Goal: Task Accomplishment & Management: Use online tool/utility

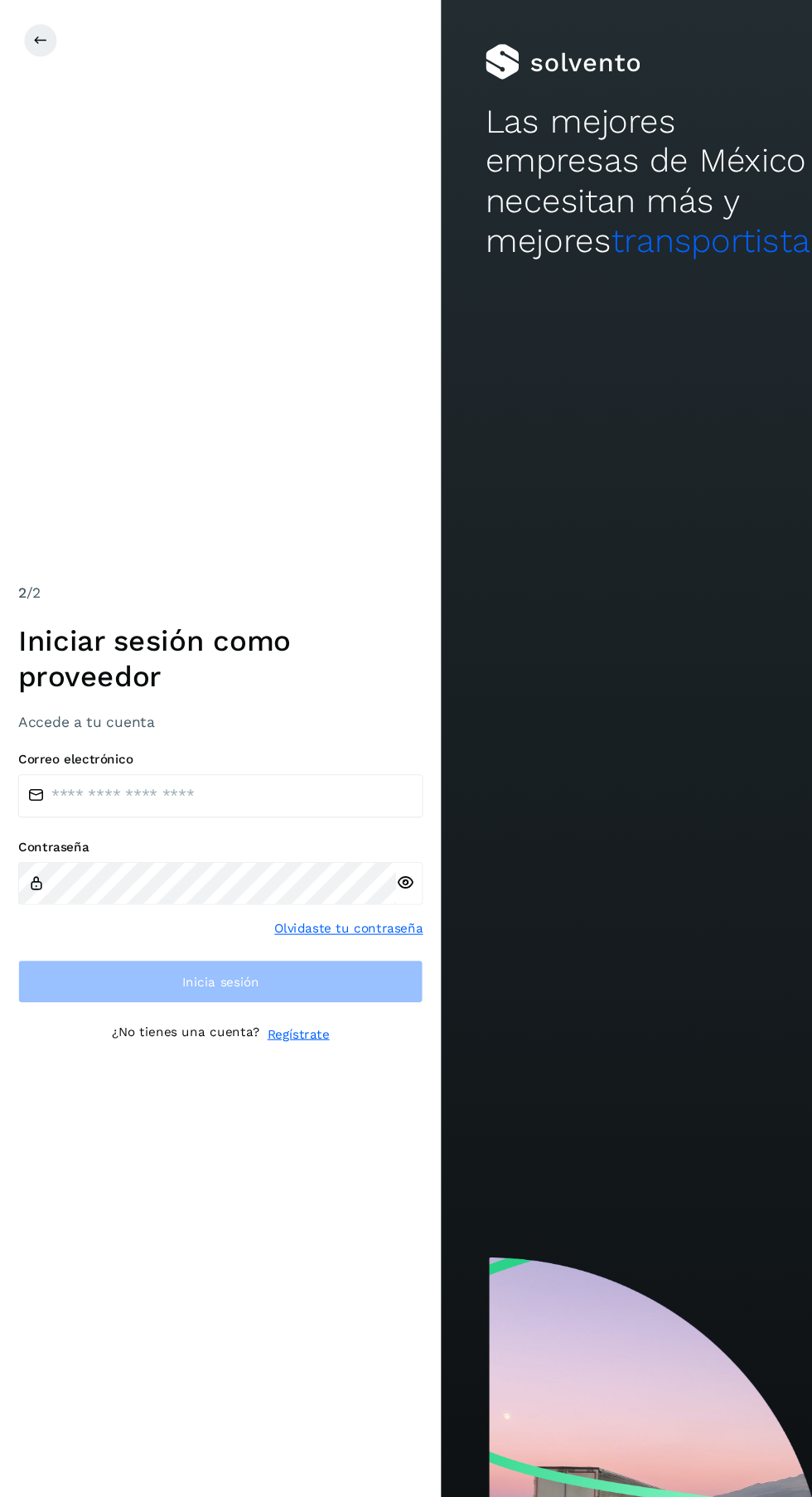
click at [266, 672] on h3 "Accede a tu cuenta" at bounding box center [203, 664] width 373 height 16
click at [258, 752] on input "email" at bounding box center [203, 732] width 373 height 39
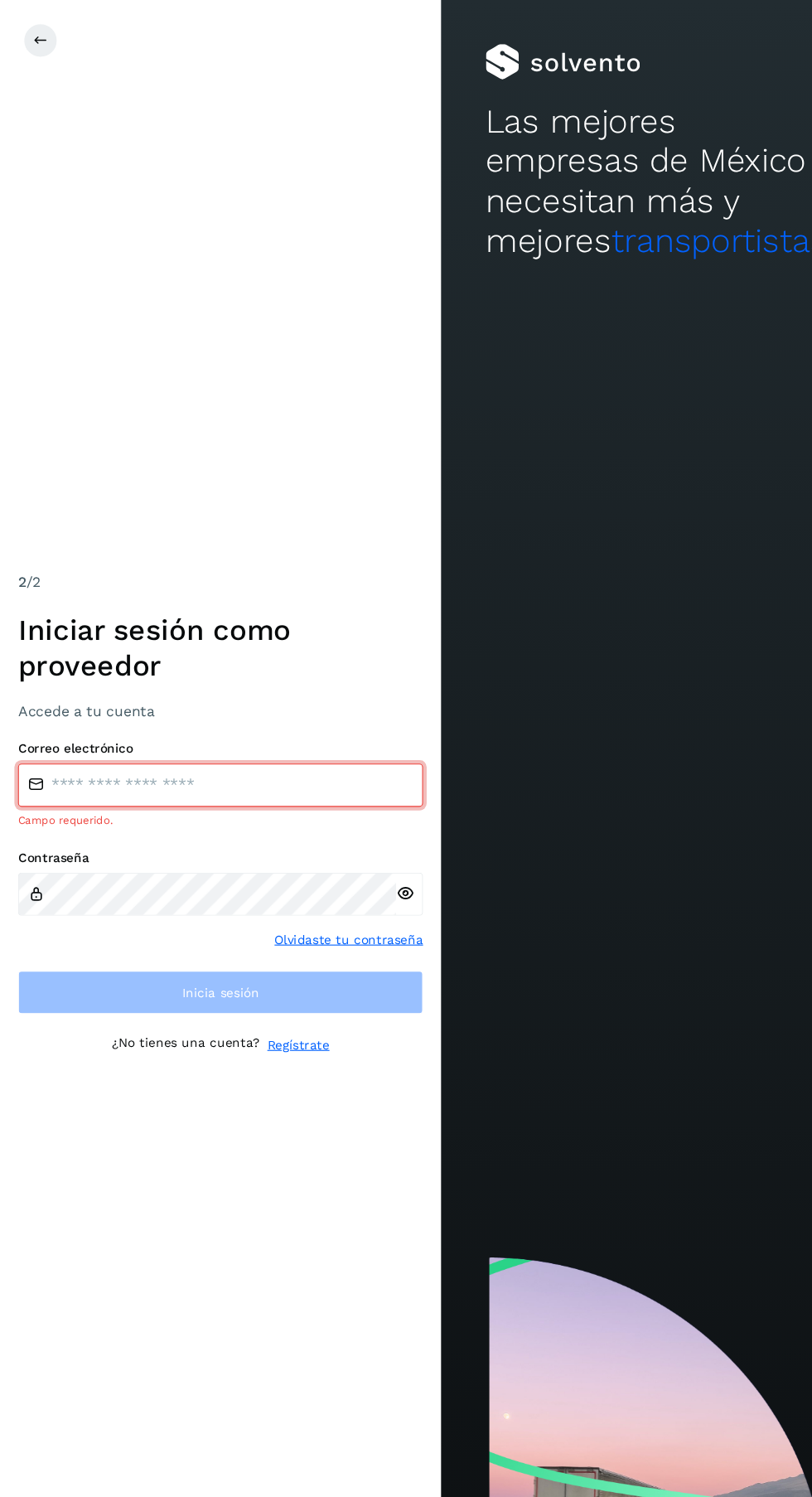
type input "**********"
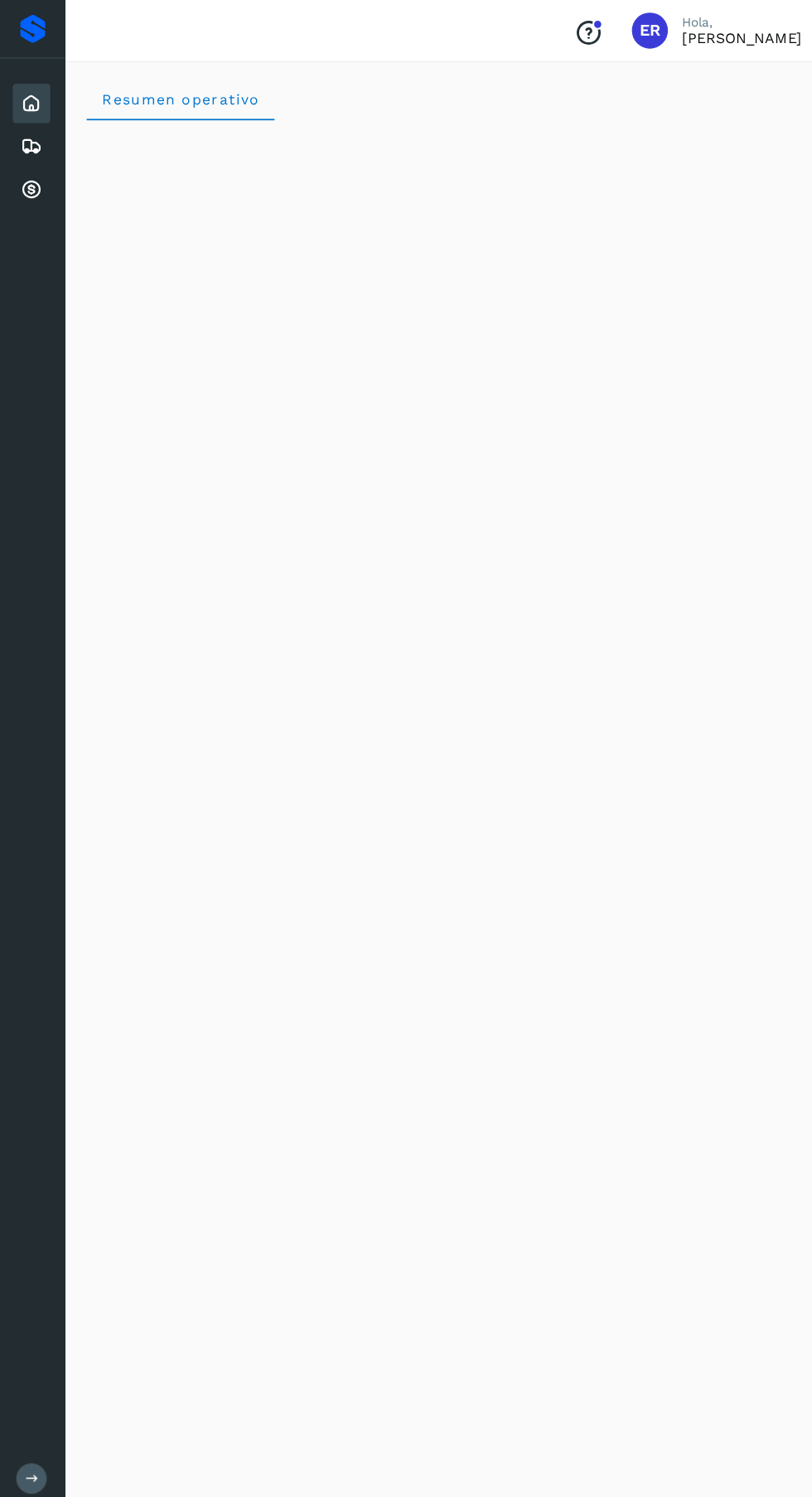
click at [29, 182] on icon at bounding box center [29, 174] width 20 height 20
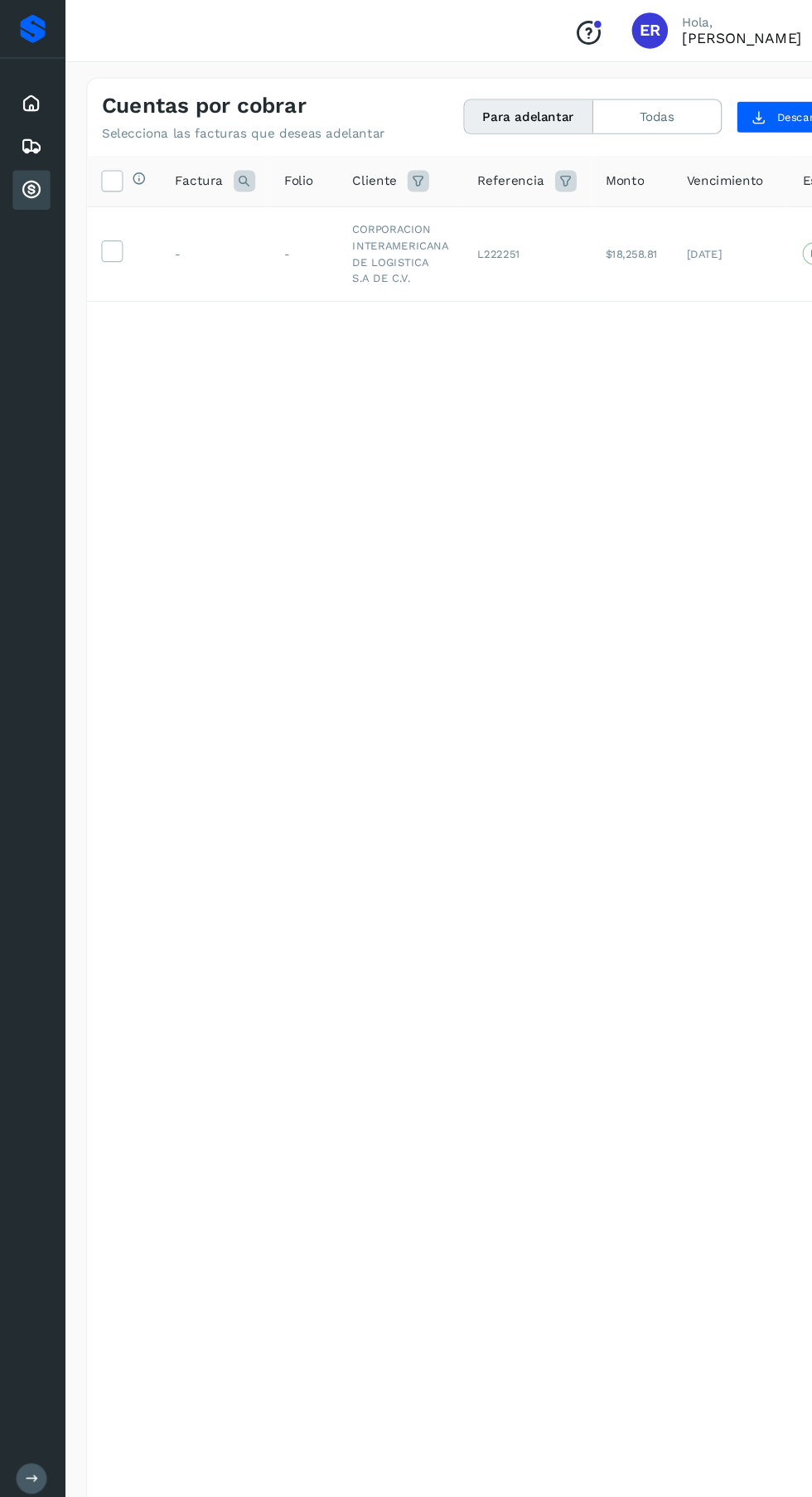
click at [99, 231] on icon at bounding box center [103, 229] width 17 height 17
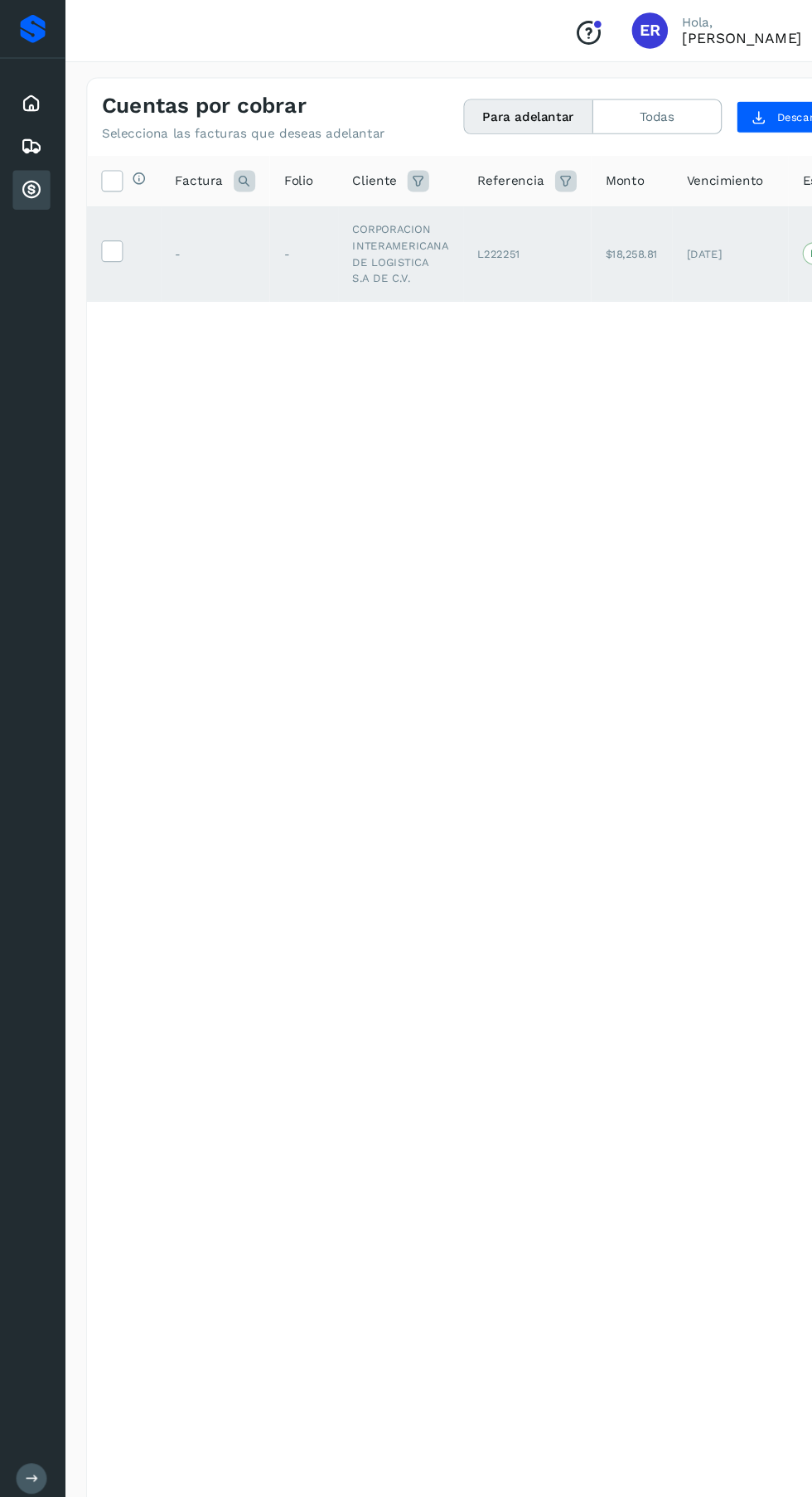
scroll to position [0, 139]
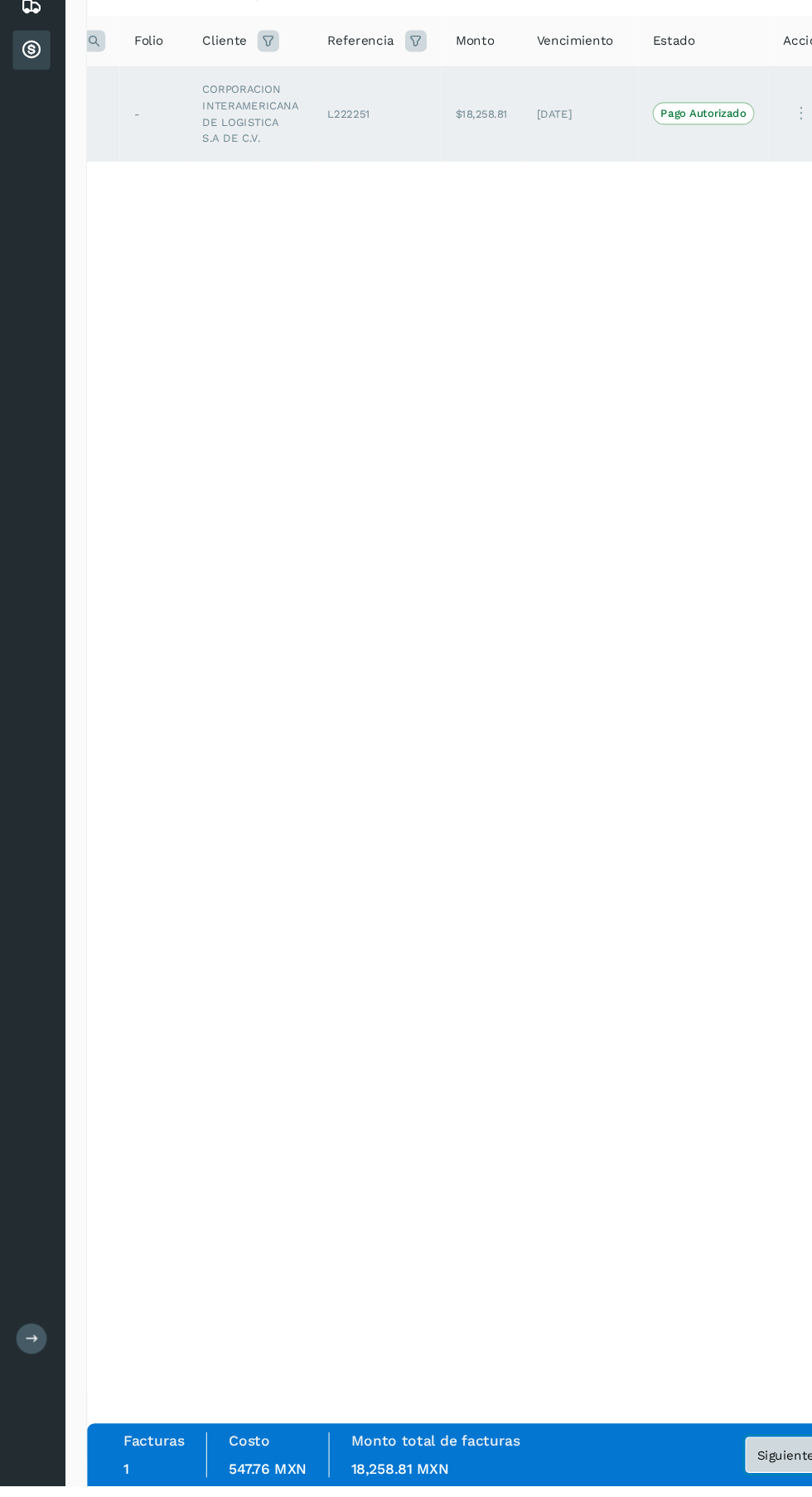
click at [736, 1484] on button "Siguiente" at bounding box center [723, 1467] width 74 height 33
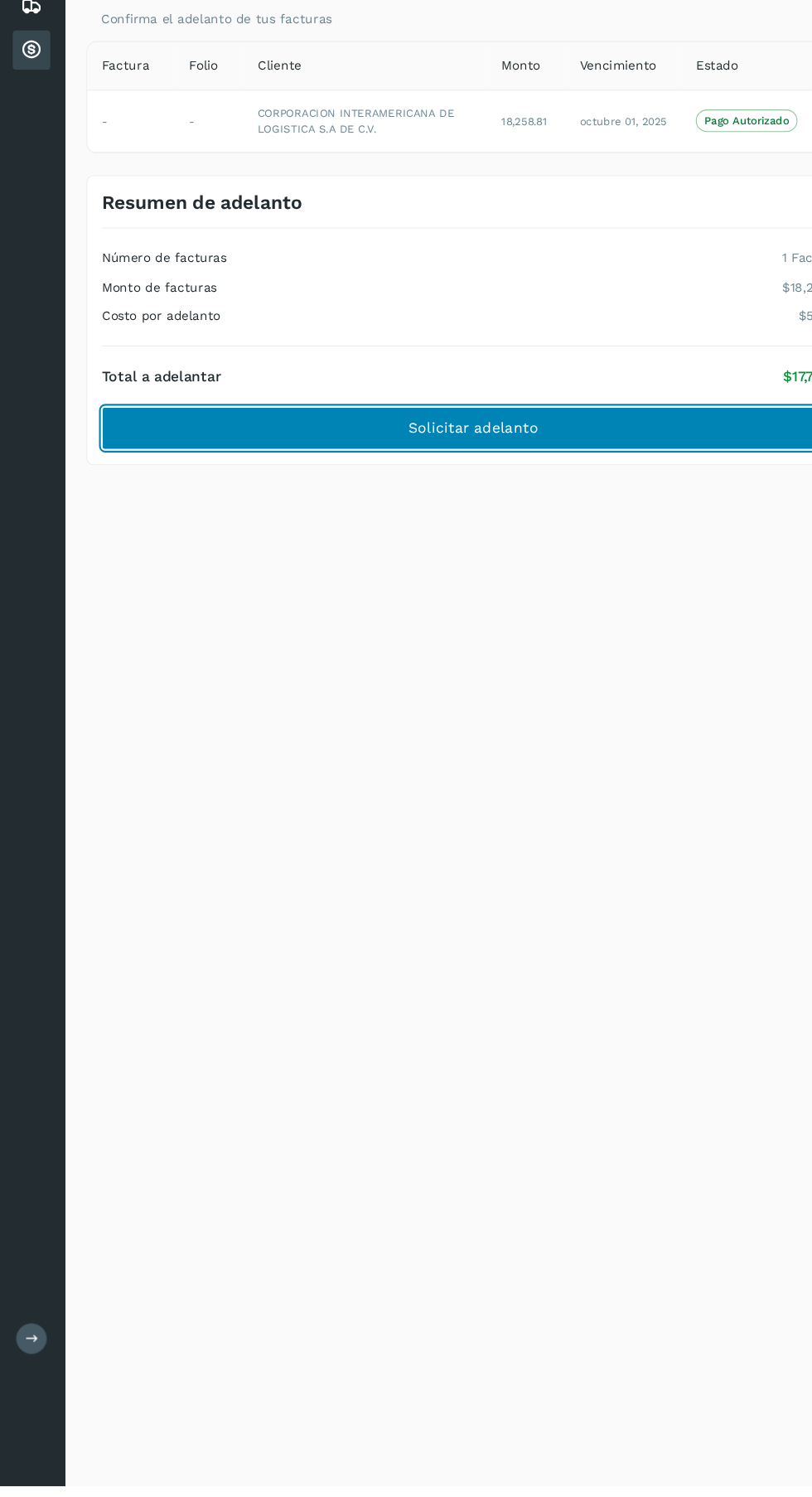
click at [557, 511] on button "Solicitar adelanto" at bounding box center [436, 523] width 684 height 39
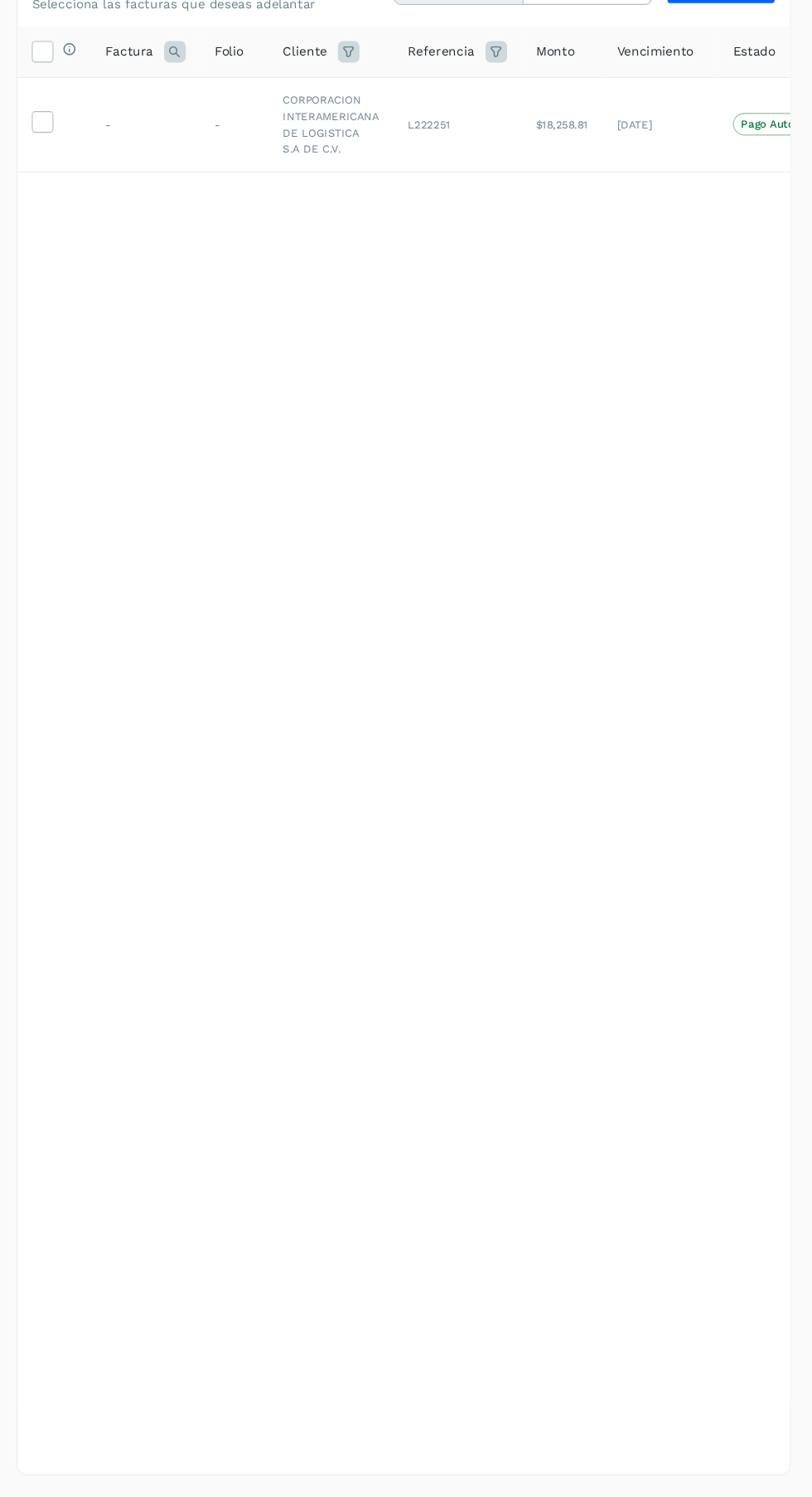
click at [103, 234] on icon at bounding box center [103, 229] width 17 height 17
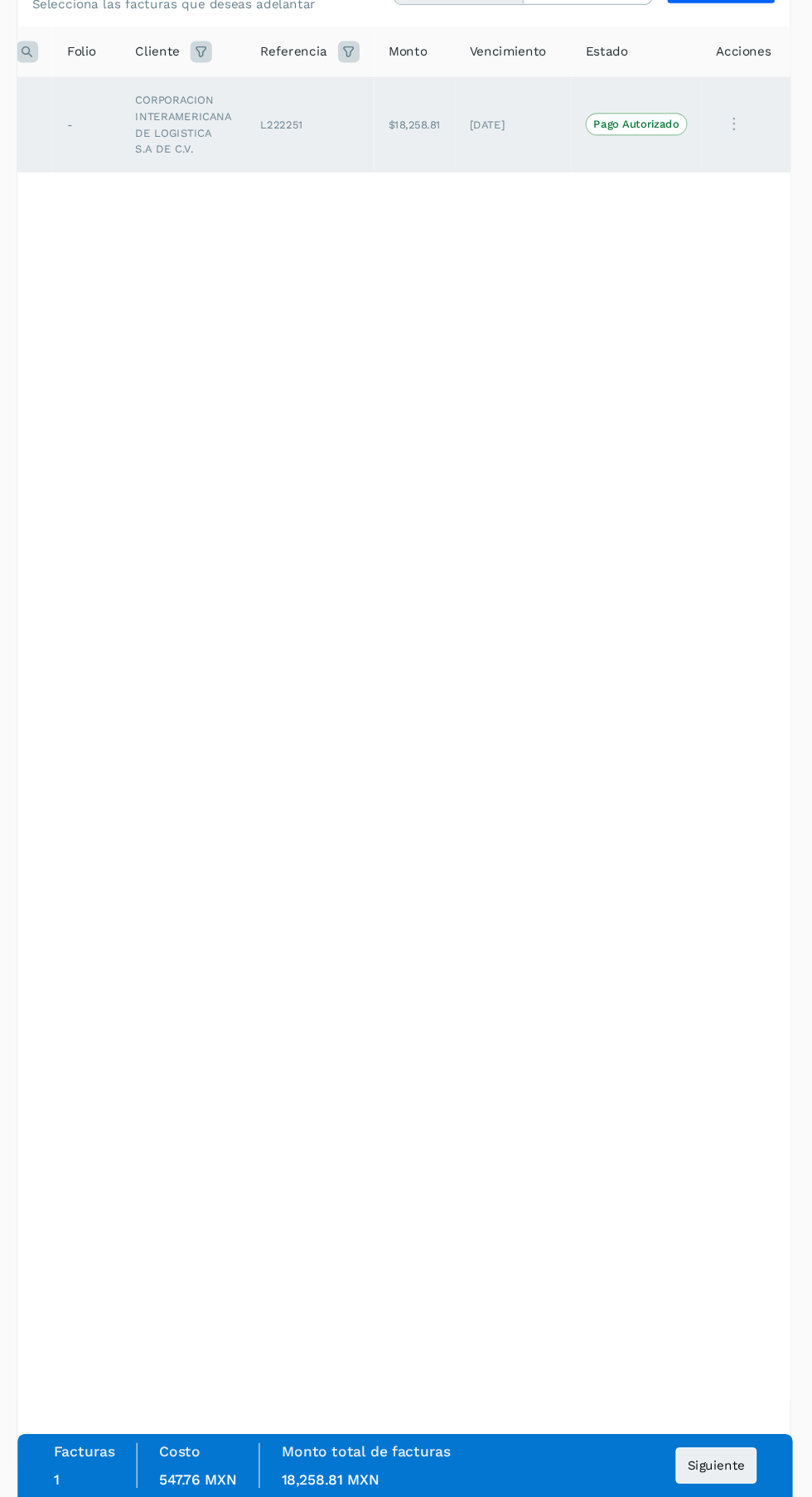
scroll to position [0, 139]
click at [722, 1471] on span "Siguiente" at bounding box center [723, 1467] width 53 height 12
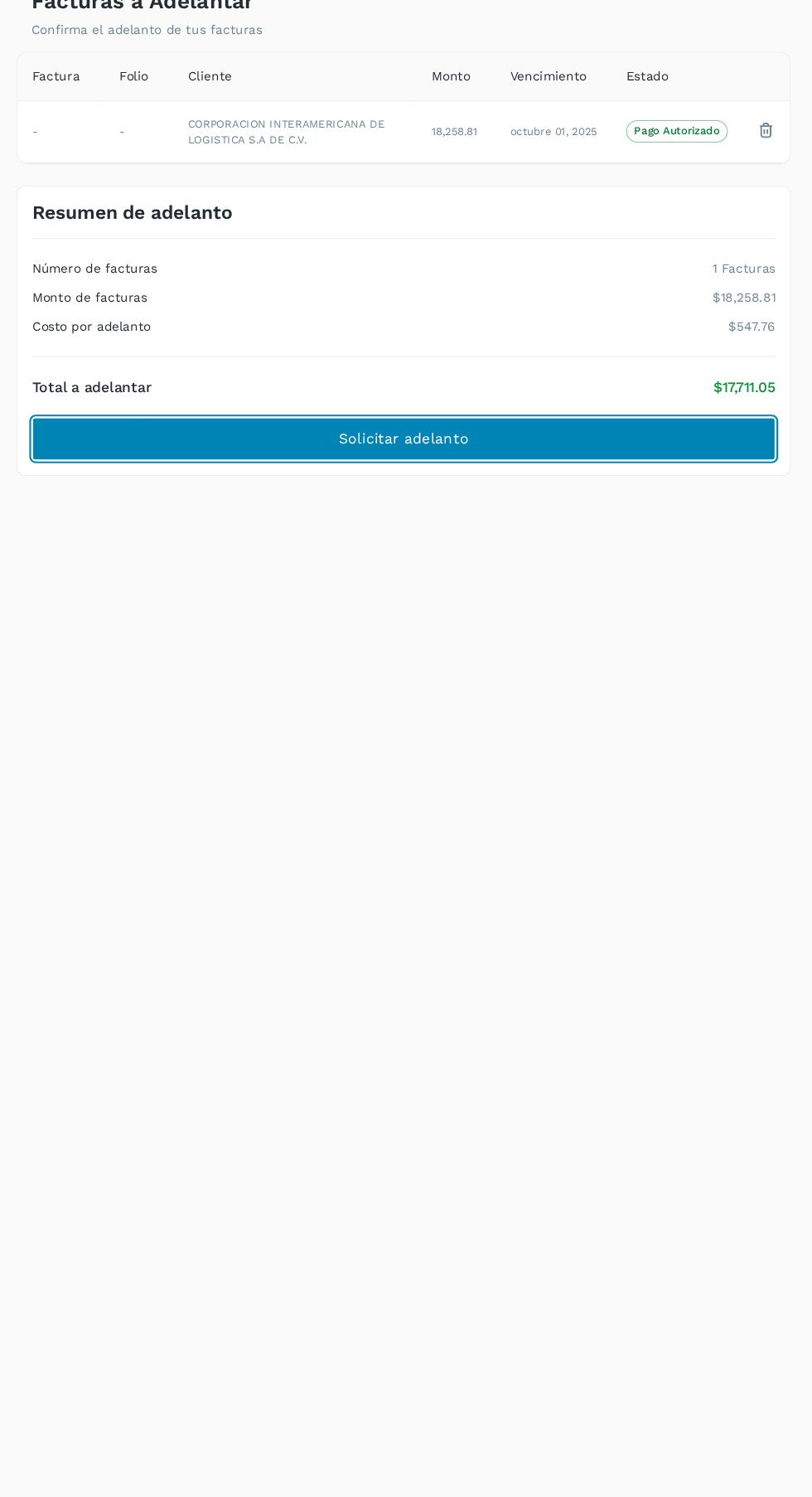
click at [594, 537] on button "Solicitar adelanto" at bounding box center [436, 523] width 684 height 39
